Goal: Task Accomplishment & Management: Complete application form

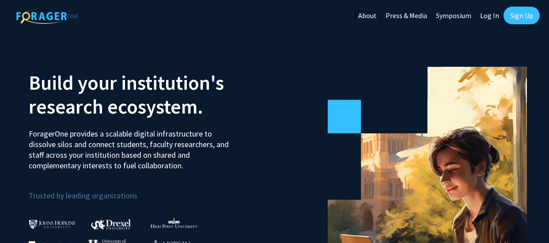
click at [490, 18] on link "Log In" at bounding box center [490, 15] width 28 height 31
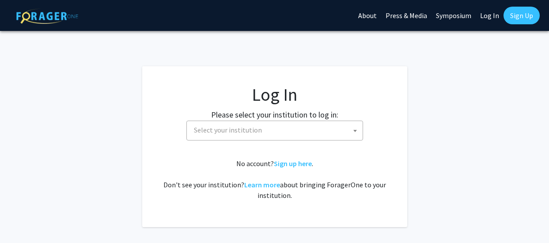
click at [356, 130] on b at bounding box center [356, 131] width 4 height 2
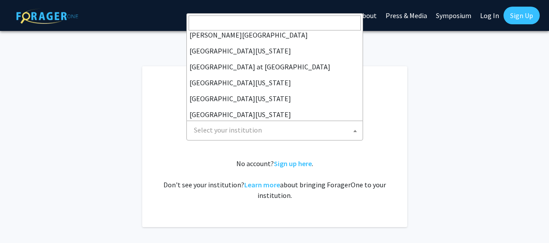
scroll to position [300, 0]
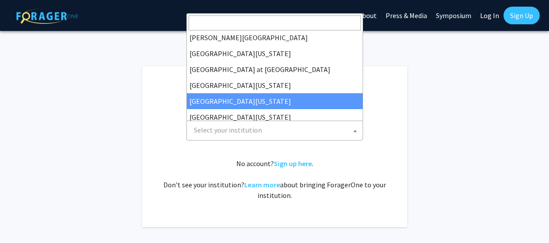
select select "31"
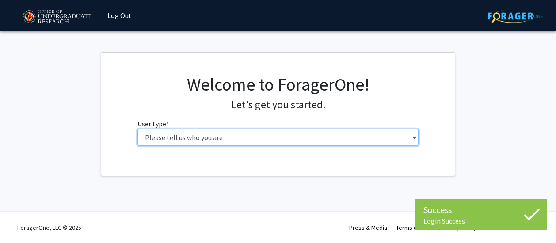
click at [415, 135] on select "Please tell us who you are Undergraduate Student Master's Student Doctoral Cand…" at bounding box center [278, 137] width 282 height 17
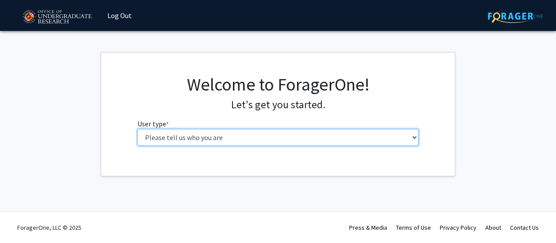
select select "5: faculty"
click at [137, 129] on select "Please tell us who you are Undergraduate Student Master's Student Doctoral Cand…" at bounding box center [278, 137] width 282 height 17
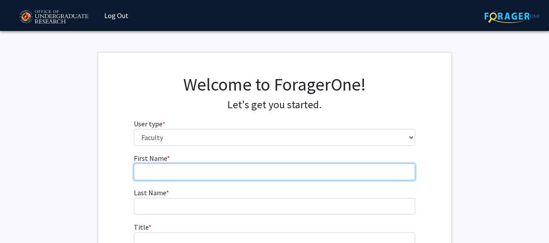
click at [169, 176] on input "First Name * required" at bounding box center [275, 172] width 282 height 17
type input "Marissa"
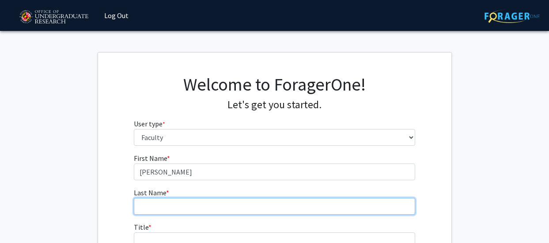
type input "Hartwig"
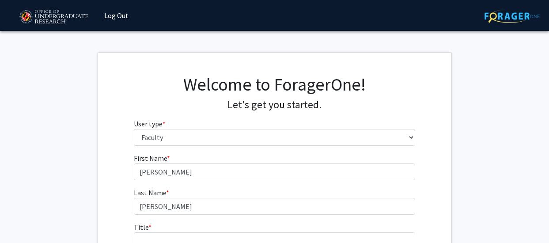
click at [432, 178] on div "First Name * required Marissa Last Name * required Hartwig Title * required Div…" at bounding box center [275, 239] width 354 height 173
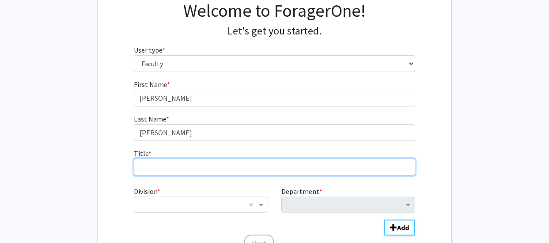
click at [159, 171] on input "Title * required" at bounding box center [275, 167] width 282 height 17
type input "Assistant Research Professor"
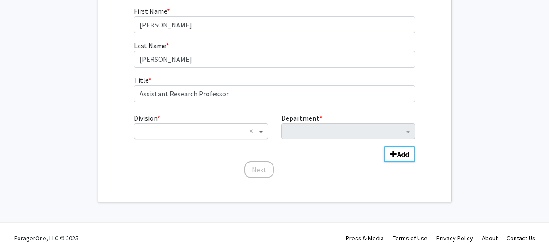
click at [262, 134] on span "Division" at bounding box center [262, 131] width 11 height 11
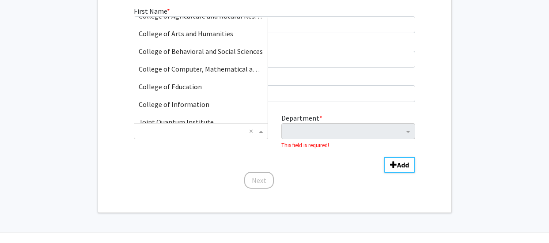
scroll to position [27, 0]
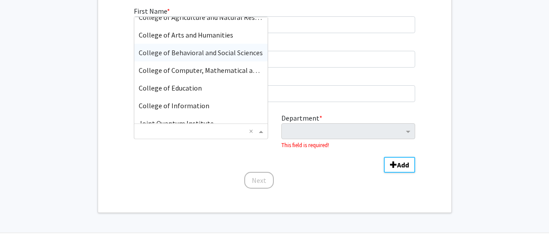
click at [223, 52] on span "College of Behavioral and Social Sciences" at bounding box center [201, 52] width 124 height 9
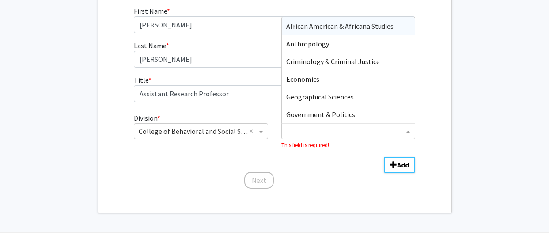
click at [405, 134] on span "Department" at bounding box center [409, 131] width 11 height 11
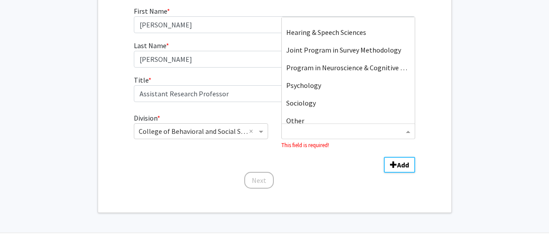
scroll to position [106, 0]
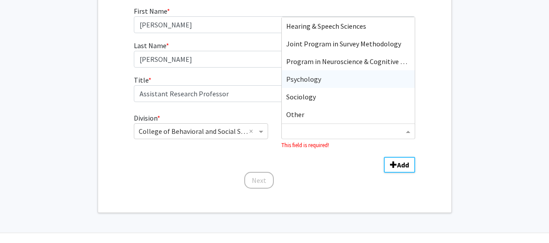
click at [310, 78] on span "Psychology" at bounding box center [303, 79] width 35 height 9
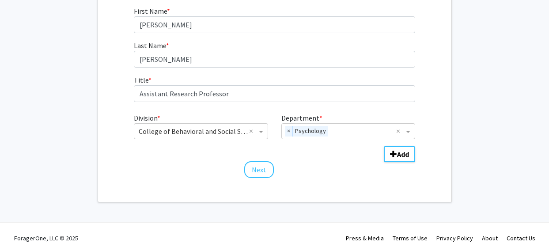
click at [346, 178] on div "First Name * required Marissa Last Name * required Hartwig Title * required Ass…" at bounding box center [274, 92] width 295 height 173
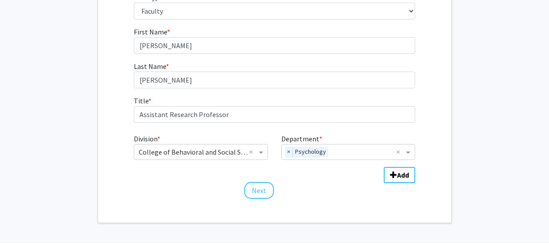
scroll to position [147, 0]
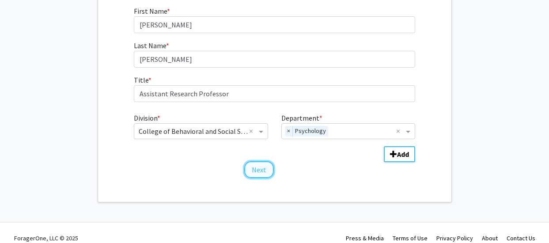
click at [253, 169] on button "Next" at bounding box center [259, 169] width 30 height 17
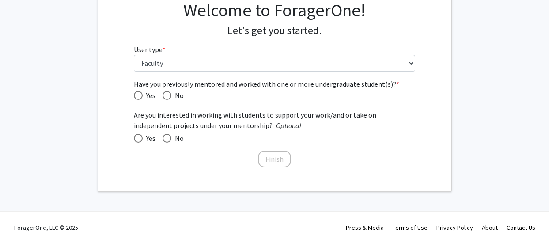
scroll to position [74, 0]
click at [135, 94] on span "Have you previously mentored and worked with one or more undergraduate student(…" at bounding box center [138, 95] width 9 height 9
click at [135, 94] on input "Yes" at bounding box center [138, 95] width 9 height 9
radio input "true"
click at [144, 137] on span "Yes" at bounding box center [149, 138] width 13 height 11
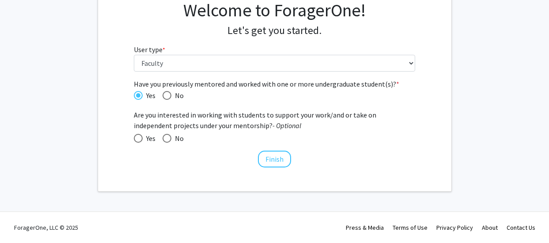
click at [143, 137] on input "Yes" at bounding box center [138, 138] width 9 height 9
radio input "true"
click at [279, 161] on button "Finish" at bounding box center [274, 159] width 33 height 17
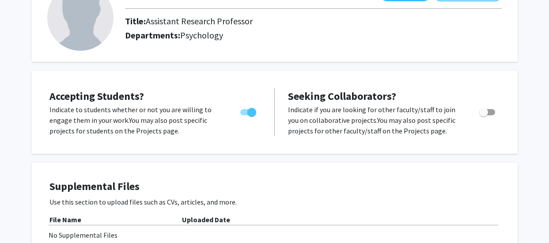
scroll to position [56, 0]
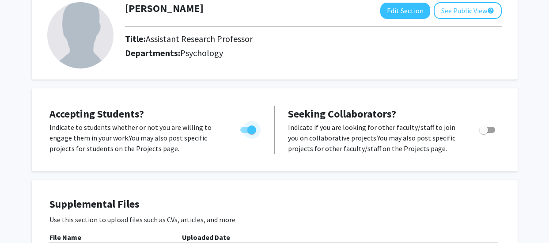
click at [245, 132] on span "Toggle" at bounding box center [248, 130] width 16 height 6
click at [245, 133] on input "Would you like to permit student requests?" at bounding box center [244, 133] width 0 height 0
checkbox input "false"
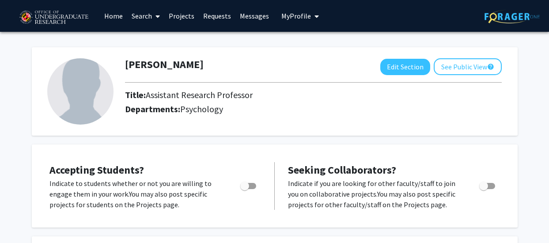
click at [305, 13] on span "My Profile" at bounding box center [297, 15] width 30 height 9
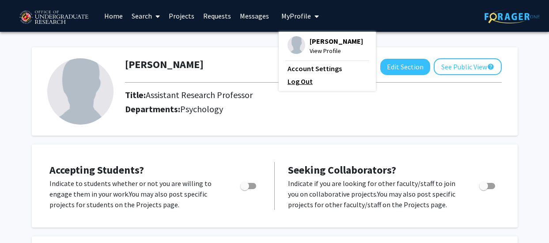
click at [300, 82] on link "Log Out" at bounding box center [328, 81] width 80 height 11
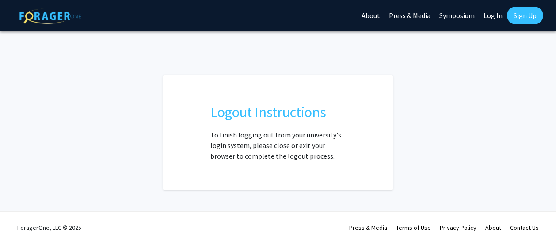
click at [494, 14] on link "Log In" at bounding box center [493, 15] width 28 height 31
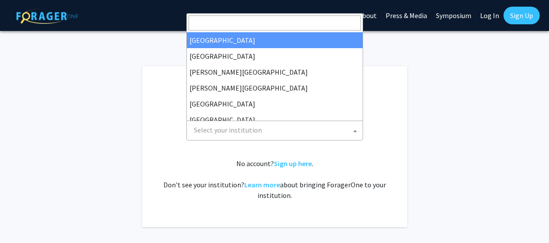
click at [355, 131] on b at bounding box center [356, 131] width 4 height 2
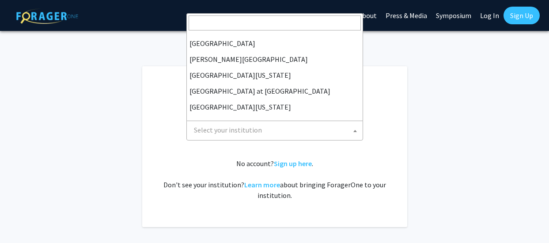
scroll to position [280, 0]
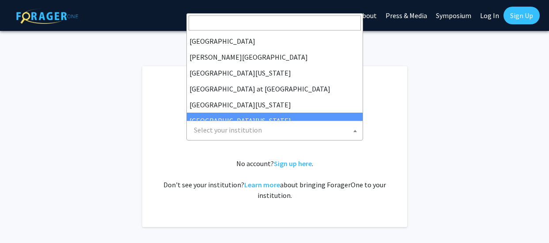
select select "31"
